Goal: Task Accomplishment & Management: Complete application form

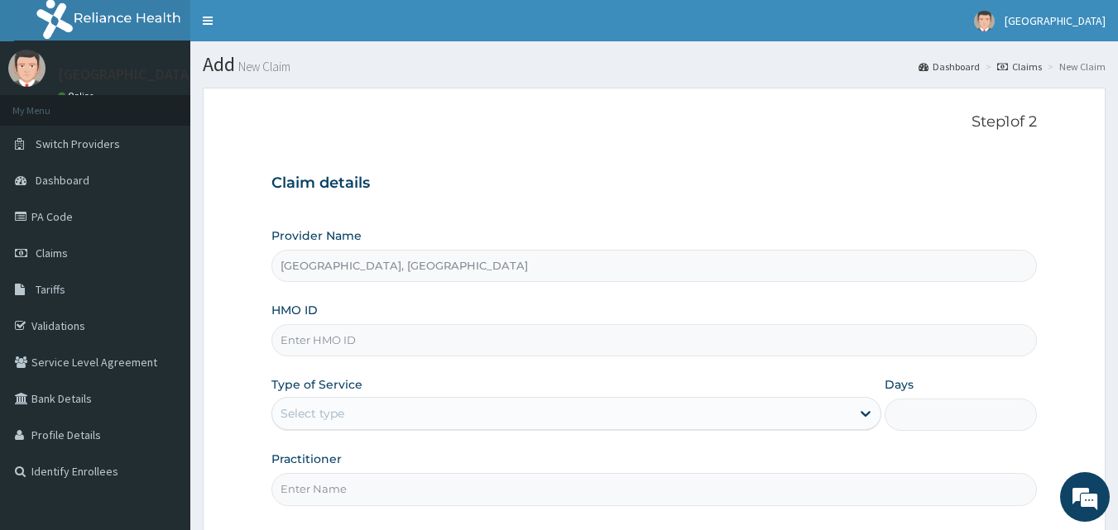
click at [430, 340] on input "HMO ID" at bounding box center [654, 340] width 766 height 32
paste input "QAO/10654/A"
type input "QAO/10654/A"
click at [432, 415] on div "Select type" at bounding box center [561, 414] width 578 height 26
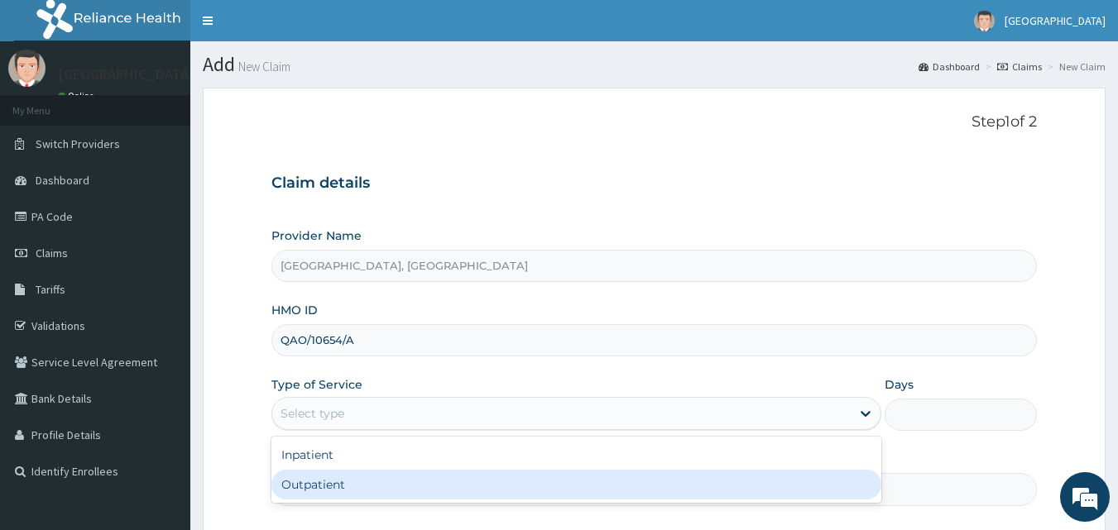
click at [415, 491] on div "Outpatient" at bounding box center [576, 485] width 610 height 30
type input "1"
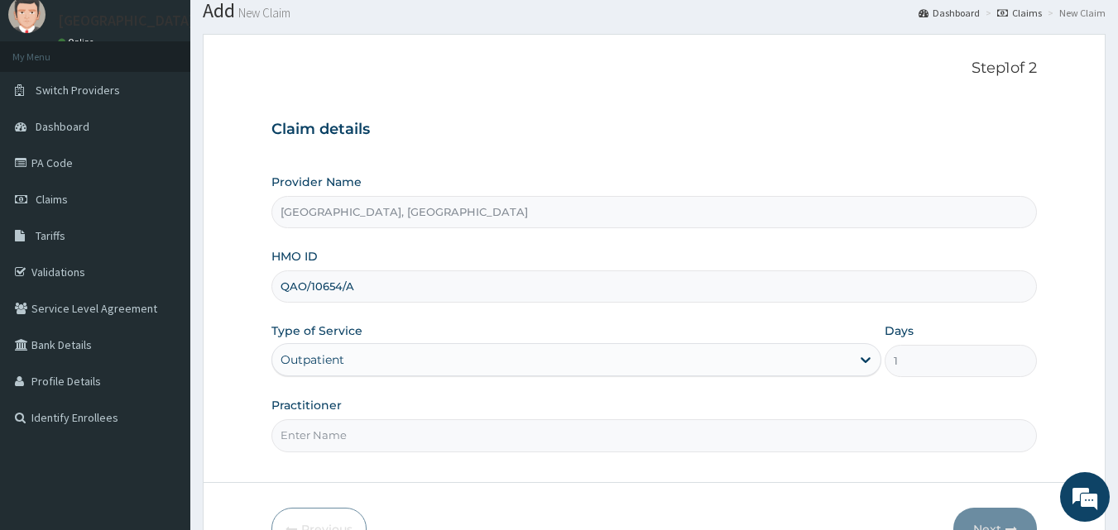
scroll to position [83, 0]
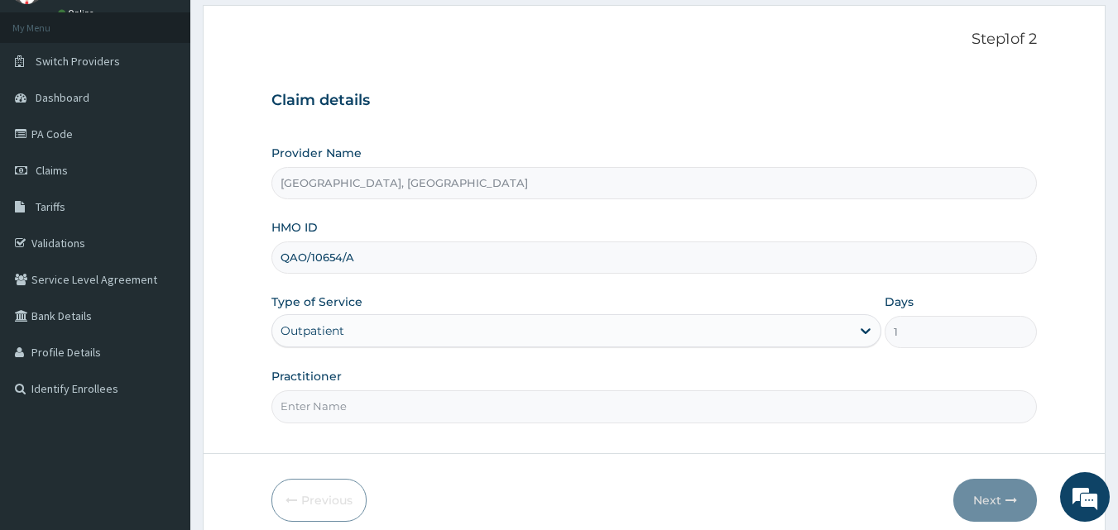
click at [431, 405] on input "Practitioner" at bounding box center [654, 407] width 766 height 32
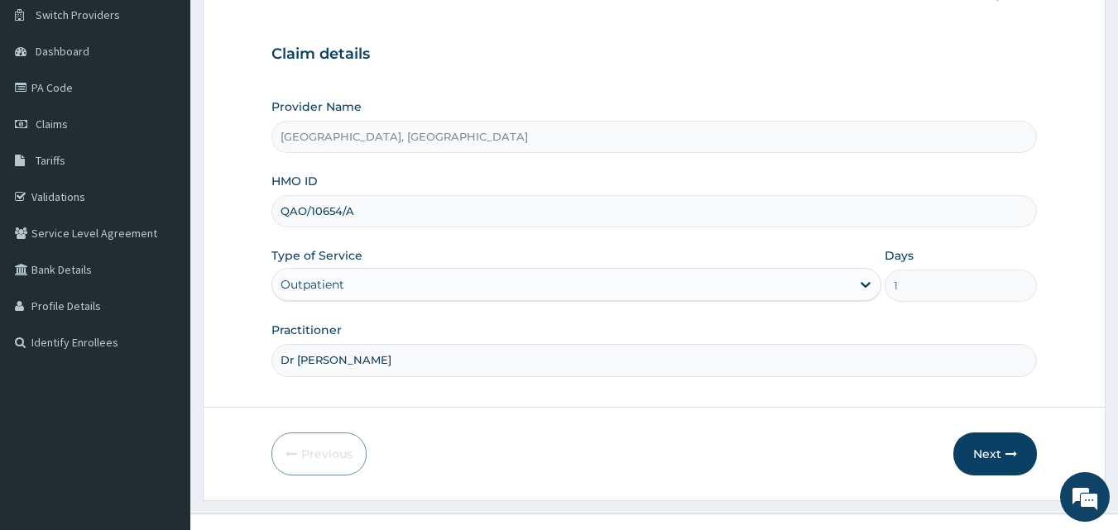
scroll to position [155, 0]
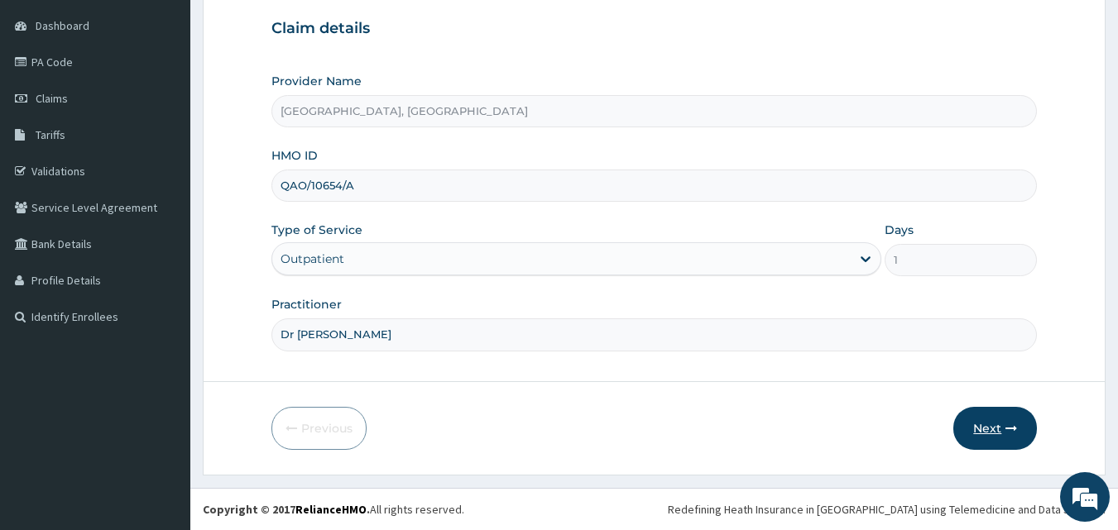
type input "Dr [PERSON_NAME]"
click at [996, 418] on button "Next" at bounding box center [995, 428] width 84 height 43
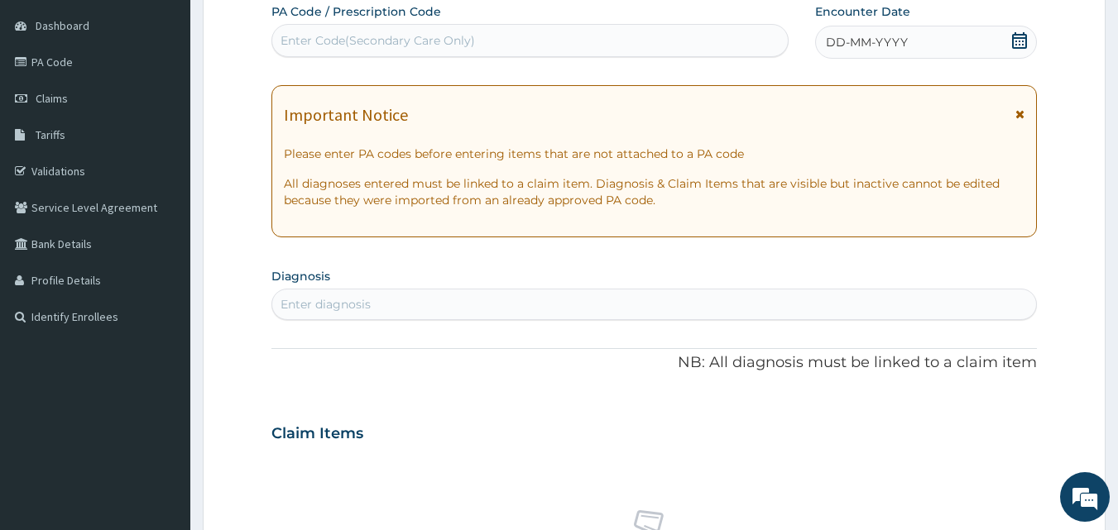
click at [548, 36] on div "Enter Code(Secondary Care Only)" at bounding box center [530, 40] width 516 height 26
paste input "PA/97BB64"
type input "PA/97BB64"
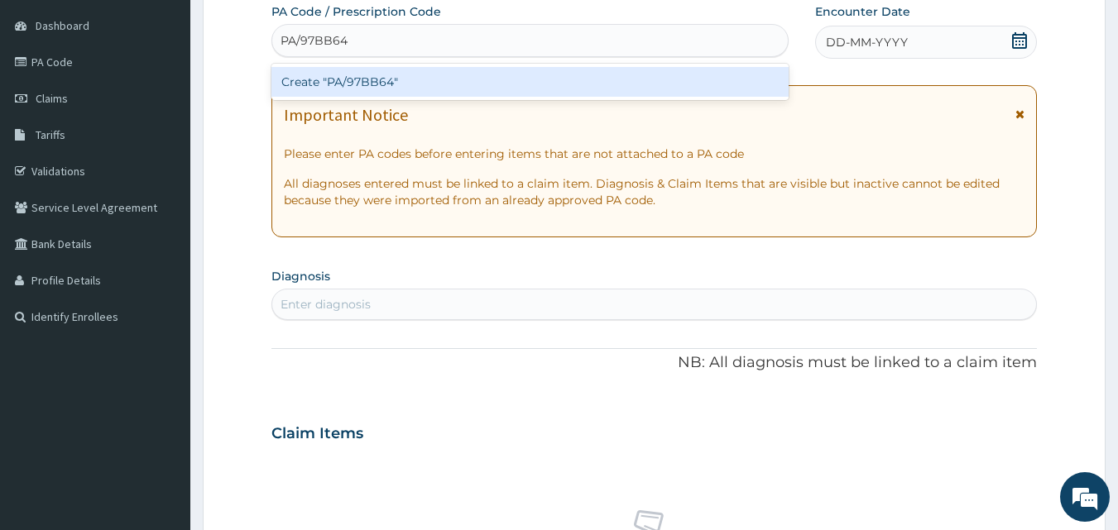
click at [544, 75] on div "Create "PA/97BB64"" at bounding box center [530, 82] width 518 height 30
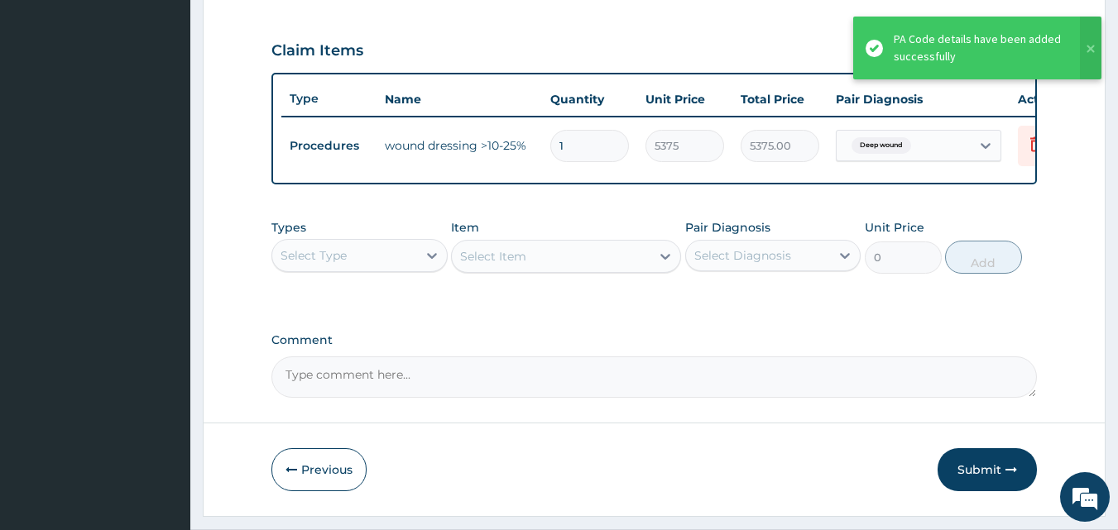
scroll to position [597, 0]
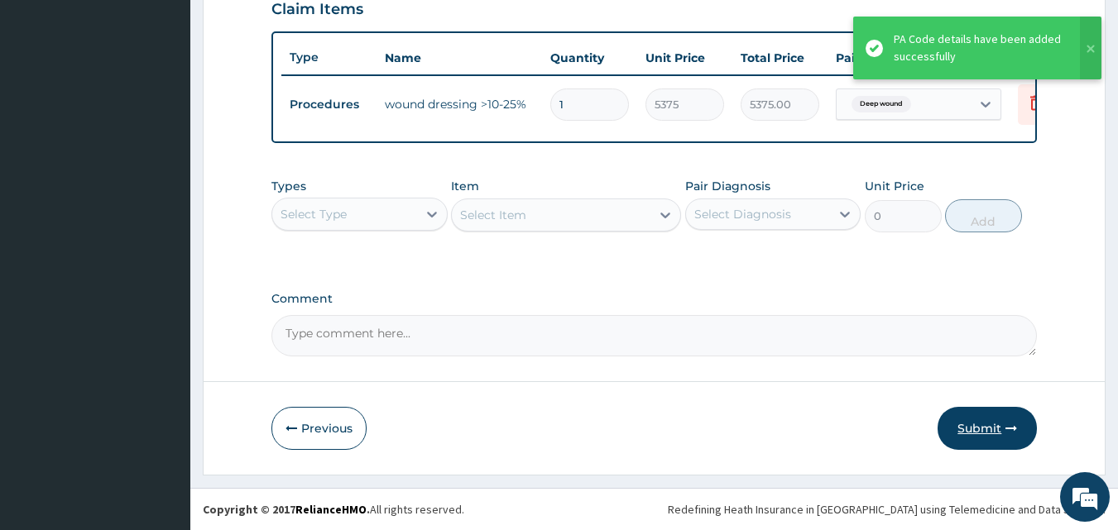
click at [996, 420] on button "Submit" at bounding box center [987, 428] width 99 height 43
